Goal: Communication & Community: Share content

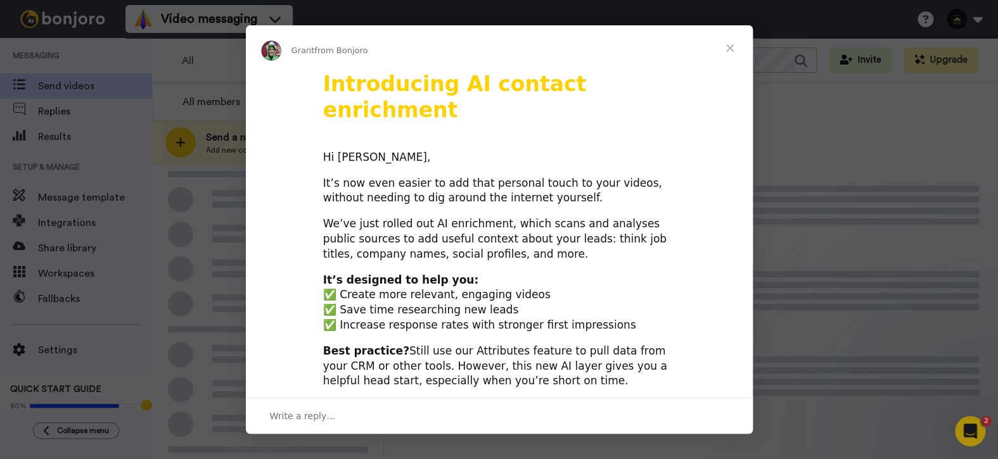
click at [731, 47] on span "Close" at bounding box center [730, 48] width 46 height 46
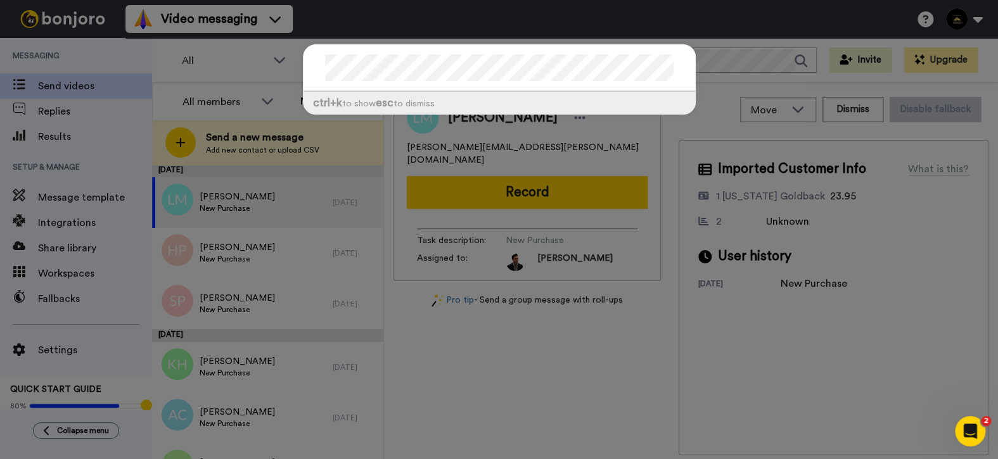
click at [679, 20] on div "ctrl +k to show esc to dismiss" at bounding box center [499, 229] width 998 height 459
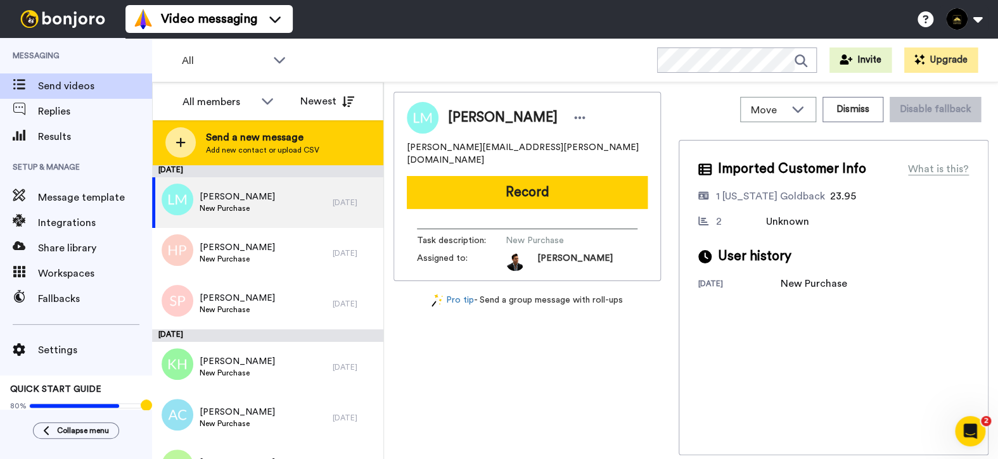
click at [178, 137] on icon at bounding box center [181, 142] width 10 height 11
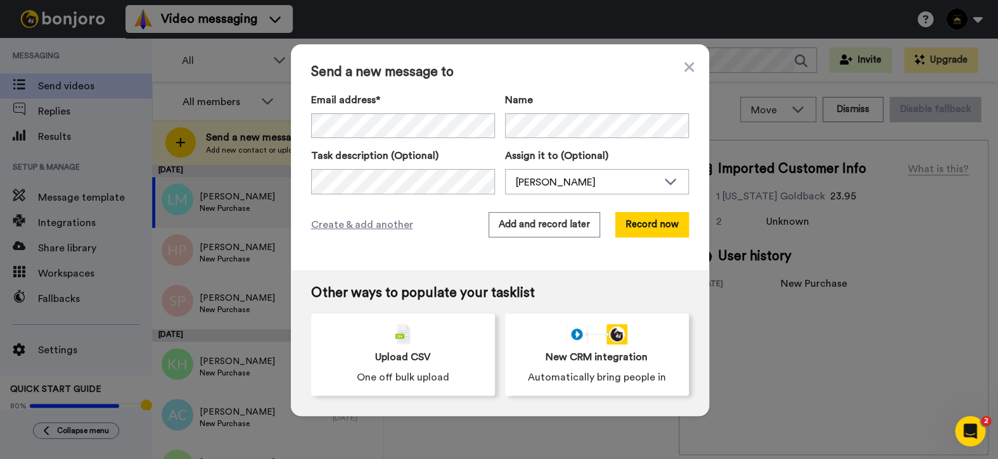
click at [430, 226] on div "Create & add another Add and record later Record now" at bounding box center [500, 224] width 378 height 25
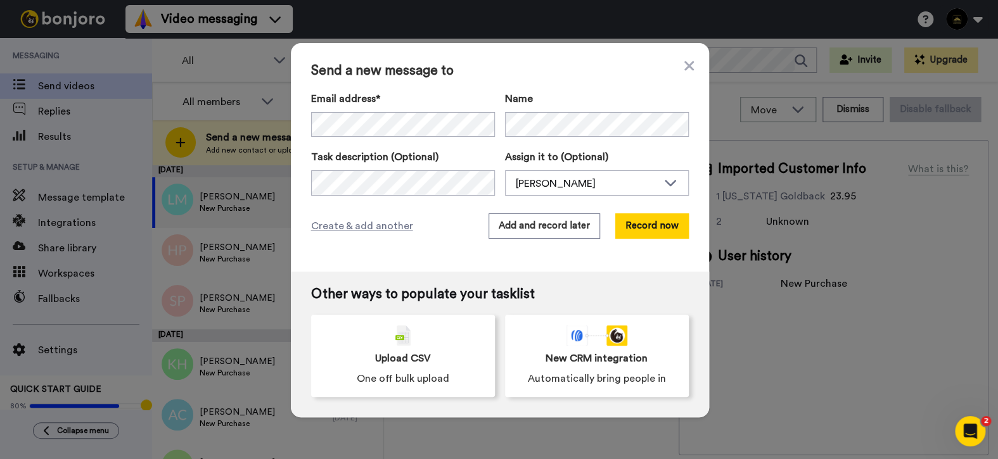
click at [481, 263] on div "Send a new message to Email address* No search result for ‘ sth@jjdevgroup.com …" at bounding box center [500, 157] width 418 height 229
click at [665, 229] on button "Record now" at bounding box center [652, 226] width 74 height 25
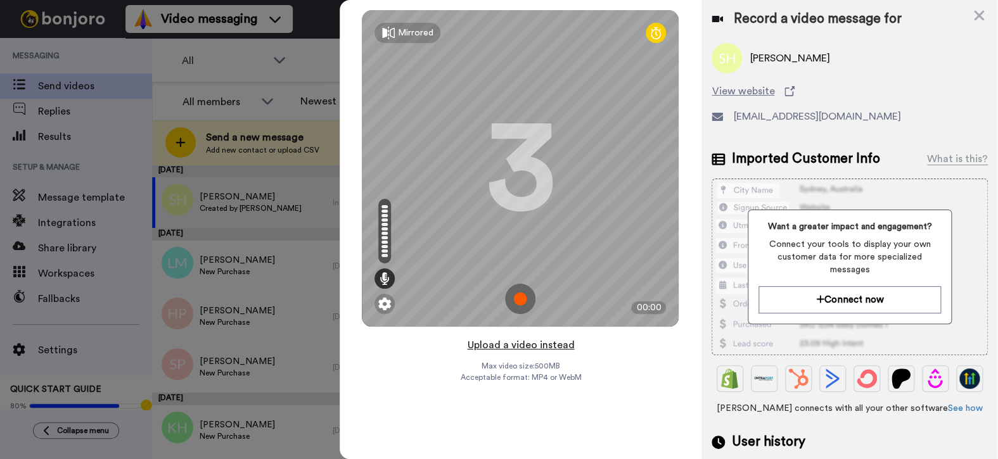
click at [556, 347] on button "Upload a video instead" at bounding box center [520, 345] width 115 height 16
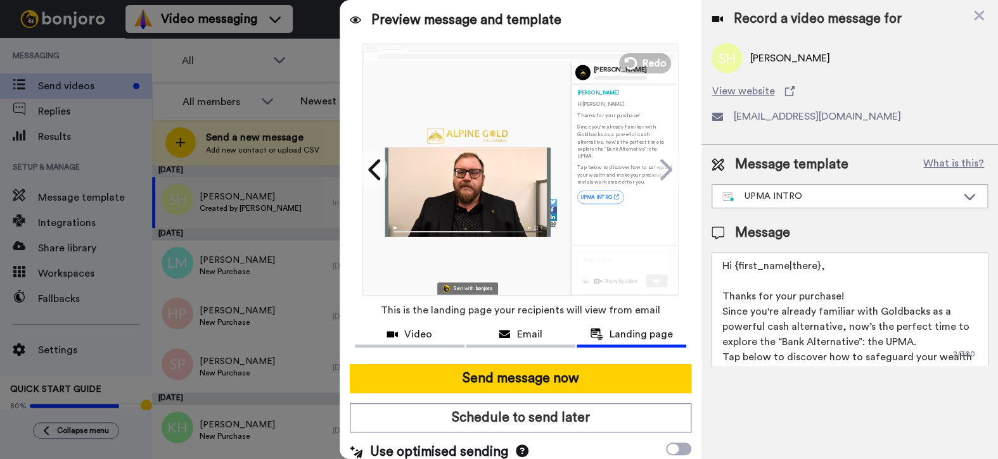
click at [792, 297] on textarea "Hi {first_name|there}, Thanks for your purchase! Since you're already familiar …" at bounding box center [850, 310] width 276 height 114
drag, startPoint x: 837, startPoint y: 297, endPoint x: 797, endPoint y: 297, distance: 39.9
click at [797, 297] on textarea "Hi {first_name|there}, Thanks for your purchase! Since you're already familiar …" at bounding box center [850, 310] width 276 height 114
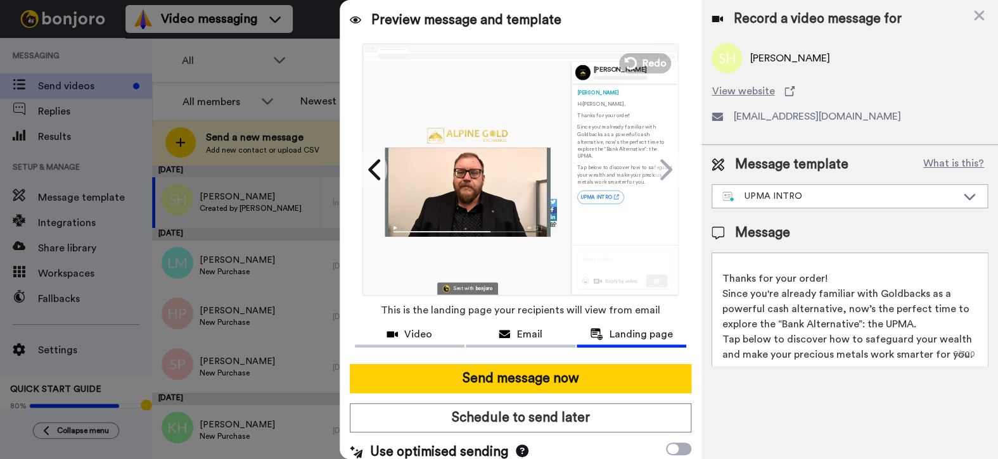
scroll to position [18, 0]
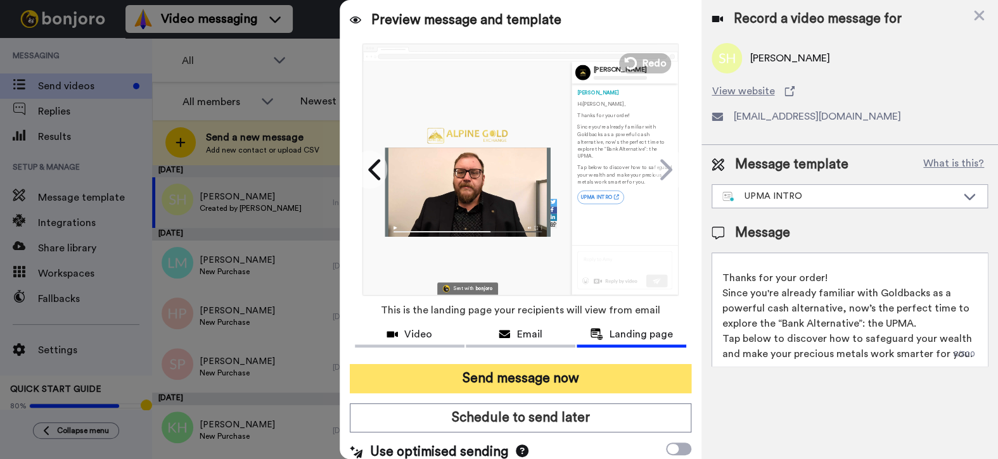
type textarea "Hi {first_name|there}, Thanks for your order! Since you're already familiar wit…"
click at [525, 373] on button "Send message now" at bounding box center [521, 378] width 342 height 29
